Goal: Task Accomplishment & Management: Manage account settings

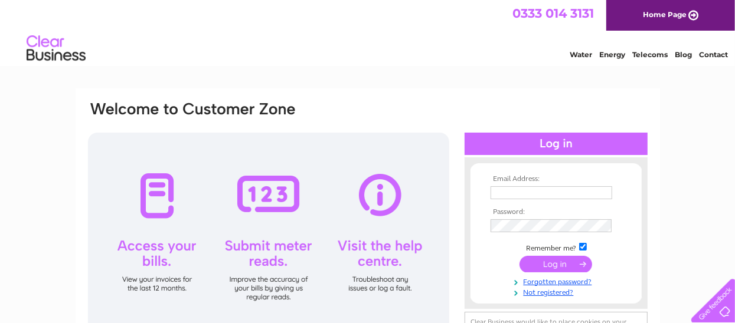
type input "[EMAIL_ADDRESS][DOMAIN_NAME]"
click at [556, 263] on input "submit" at bounding box center [555, 264] width 73 height 17
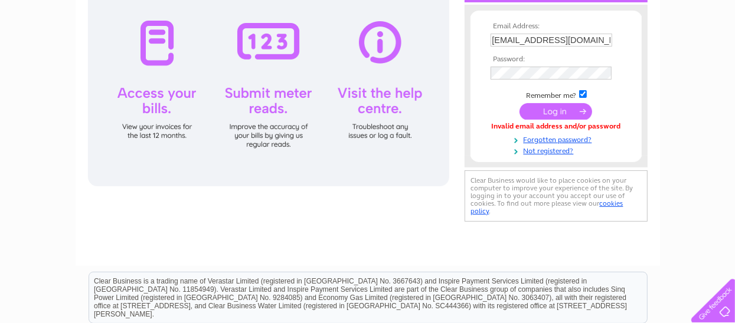
scroll to position [139, 0]
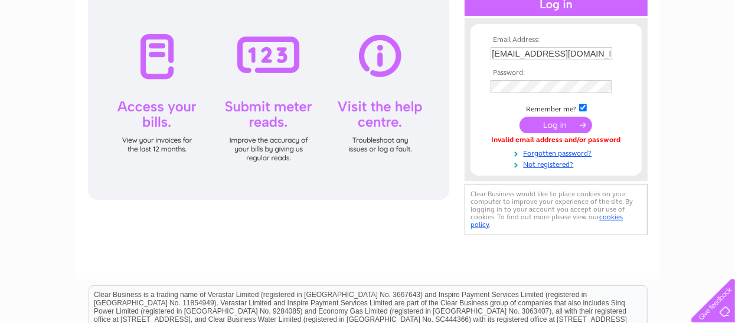
click at [546, 119] on input "submit" at bounding box center [555, 125] width 73 height 17
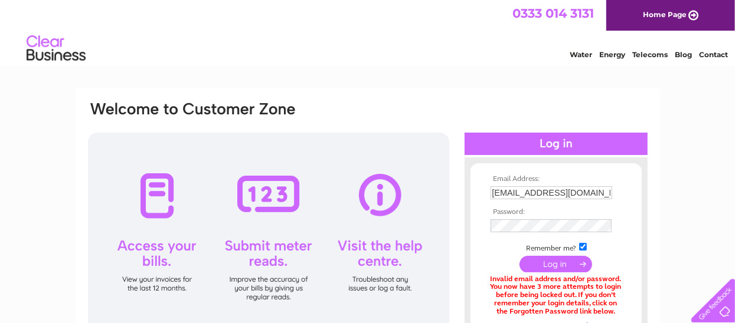
click at [561, 262] on input "submit" at bounding box center [555, 264] width 73 height 17
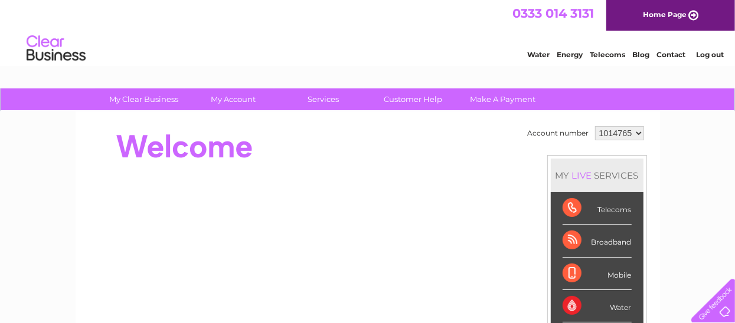
click at [571, 204] on div "Telecoms" at bounding box center [597, 208] width 69 height 32
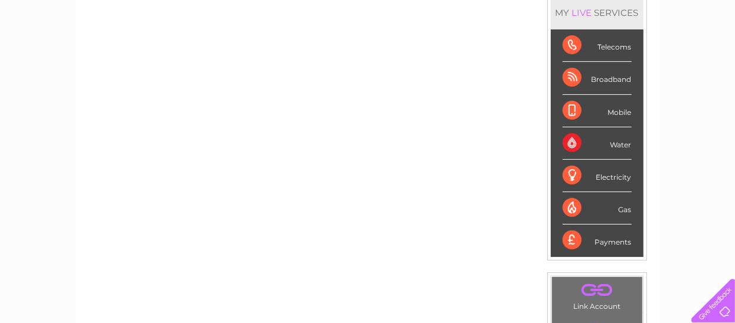
scroll to position [161, 0]
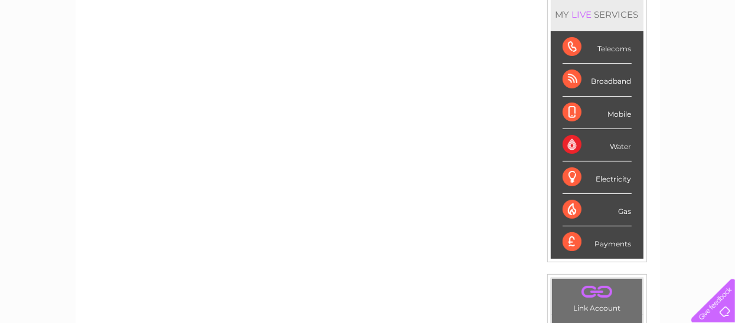
click at [573, 47] on div "Telecoms" at bounding box center [597, 47] width 69 height 32
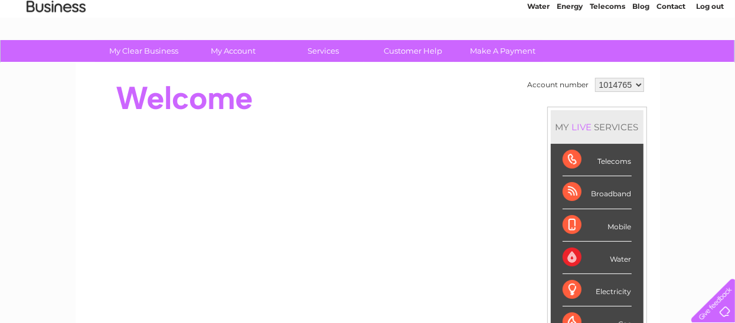
scroll to position [41, 0]
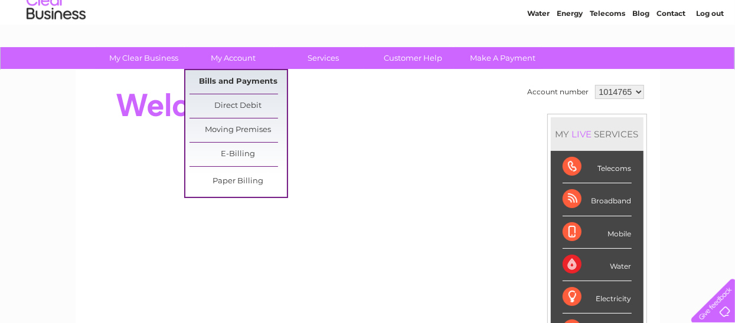
click at [247, 77] on link "Bills and Payments" at bounding box center [237, 82] width 97 height 24
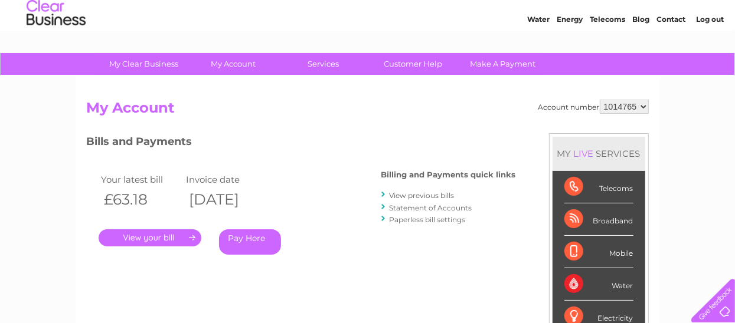
scroll to position [42, 0]
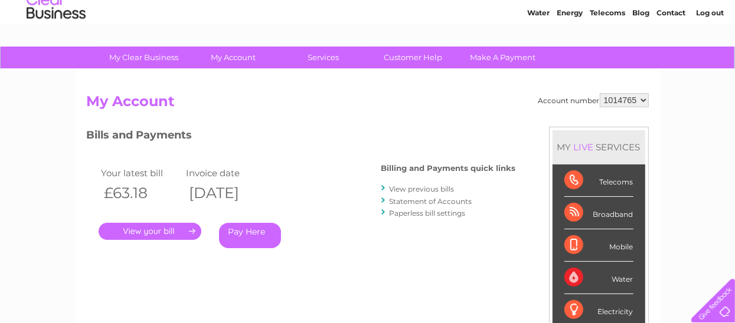
click at [132, 228] on link "." at bounding box center [150, 231] width 103 height 17
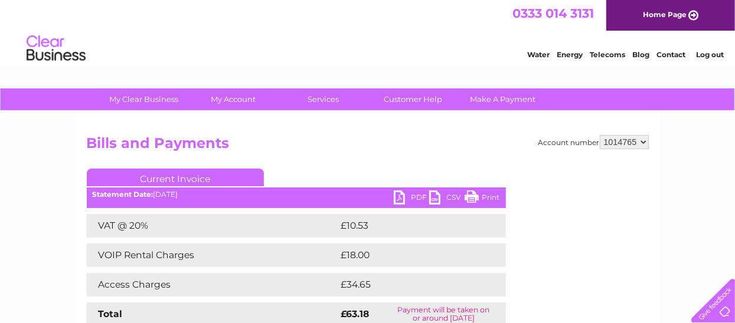
click at [706, 55] on link "Log out" at bounding box center [710, 54] width 28 height 9
